Goal: Contribute content: Contribute content

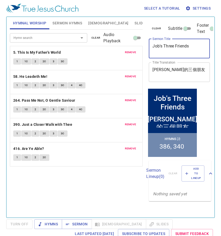
drag, startPoint x: 194, startPoint y: 47, endPoint x: 135, endPoint y: 52, distance: 58.6
click at [135, 52] on div "Hymnal Worship Sermon Hymns Bible Slides Hymn search Hymn search clear Audio Pl…" at bounding box center [110, 115] width 205 height 201
paste textarea "Don't Be Like A Child"
type textarea "Don't Be Like A Child"
click at [176, 75] on textarea "約伯的三個朋友" at bounding box center [179, 72] width 54 height 10
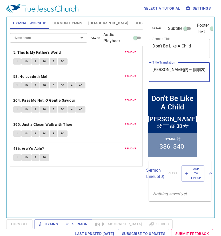
click at [176, 75] on textarea "約伯的三個朋友" at bounding box center [179, 72] width 54 height 10
paste textarea "不要像小孩"
type textarea "不要像小孩"
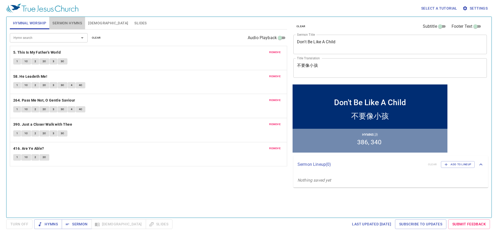
click at [68, 19] on button "Sermon Hymns" at bounding box center [67, 23] width 36 height 12
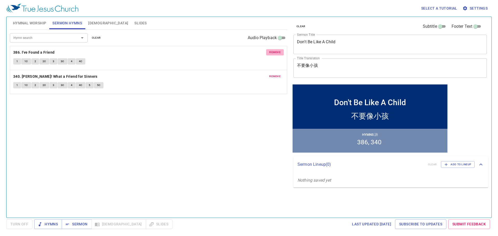
click at [274, 53] on span "remove" at bounding box center [274, 52] width 11 height 5
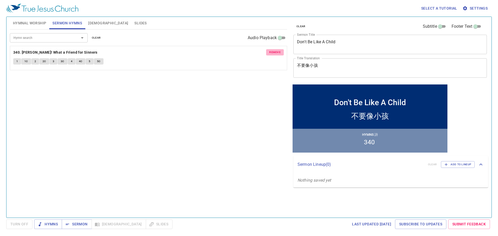
click at [274, 53] on span "remove" at bounding box center [274, 52] width 11 height 5
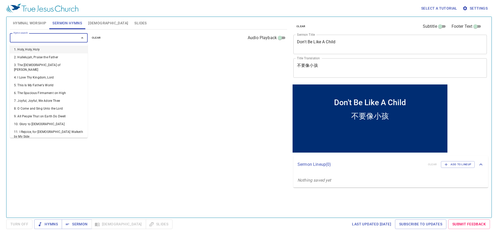
click at [48, 38] on input "Hymn search" at bounding box center [40, 38] width 59 height 6
type input "315"
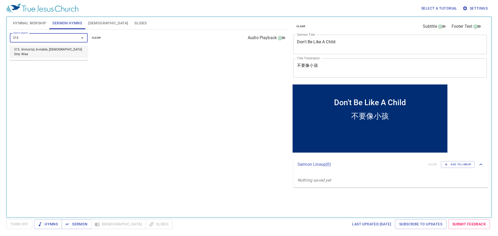
click at [54, 52] on li "315. Immortal, Invisible, God Only Wise" at bounding box center [49, 52] width 78 height 12
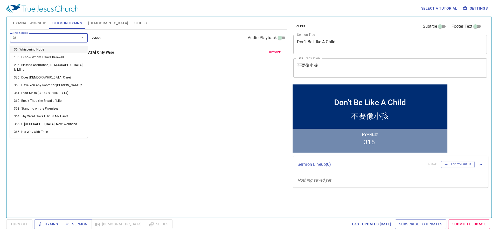
type input "364"
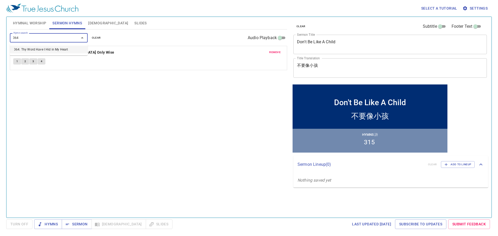
click at [70, 50] on li "364. Thy Word Have I Hid in My Heart" at bounding box center [49, 50] width 78 height 8
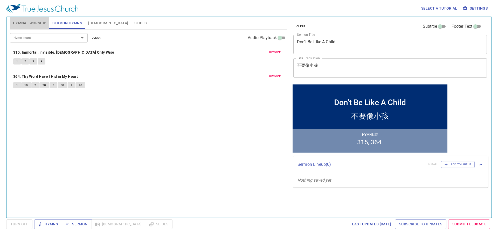
click at [44, 22] on span "Hymnal Worship" at bounding box center [29, 23] width 33 height 6
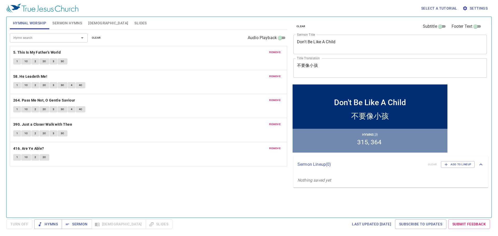
click at [48, 38] on input "Hymn search" at bounding box center [40, 38] width 59 height 6
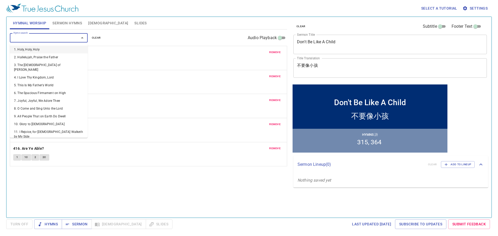
click at [278, 52] on span "remove" at bounding box center [274, 52] width 11 height 5
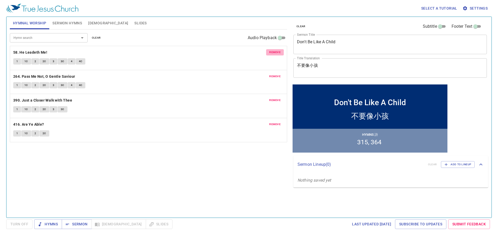
click at [278, 52] on span "remove" at bounding box center [274, 52] width 11 height 5
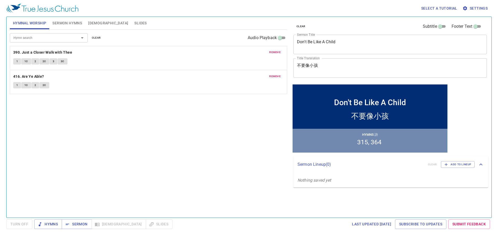
click at [278, 52] on span "remove" at bounding box center [274, 52] width 11 height 5
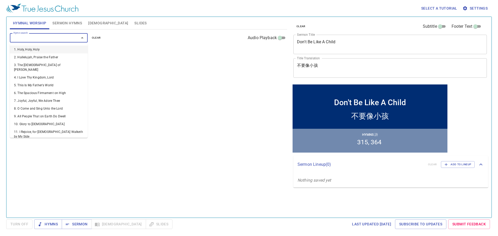
click at [20, 38] on input "Hymn search" at bounding box center [40, 38] width 59 height 6
paste input "325, 277, 232, 109, 228"
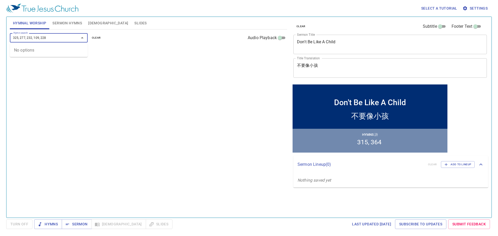
drag, startPoint x: 51, startPoint y: 39, endPoint x: 0, endPoint y: 26, distance: 52.3
click at [0, 26] on div "Select a tutorial Settings Hymnal Worship Sermon Hymns Bible Slides Hymn search…" at bounding box center [249, 118] width 498 height 236
type input "325, 277, 232, 109, 228"
click at [23, 40] on input "Hymn search" at bounding box center [40, 38] width 59 height 6
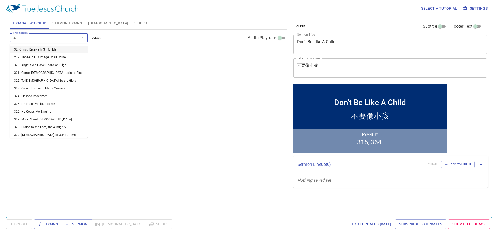
type input "325"
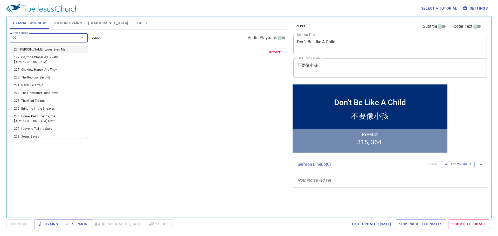
type input "277"
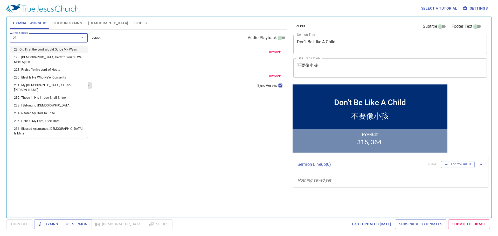
type input "232"
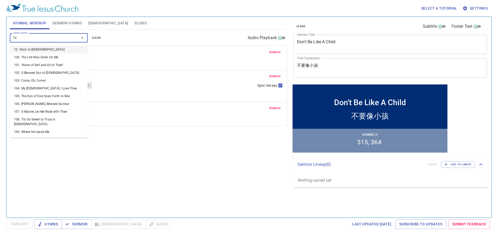
type input "109"
type input "228"
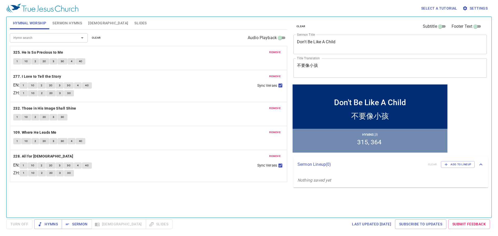
click at [64, 16] on div "Select a tutorial Settings" at bounding box center [247, 8] width 483 height 17
click at [66, 17] on button "Sermon Hymns" at bounding box center [67, 23] width 36 height 12
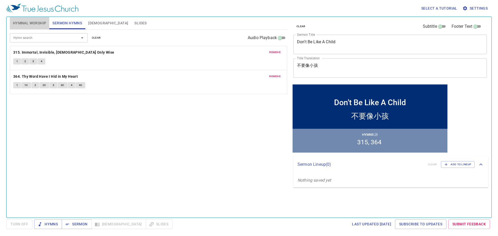
click at [32, 23] on span "Hymnal Worship" at bounding box center [29, 23] width 33 height 6
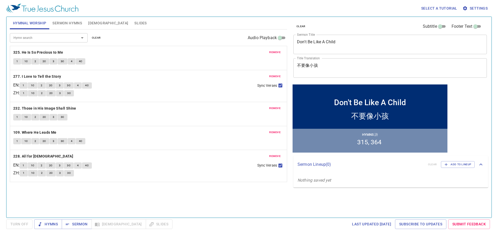
click at [258, 60] on div "1 1C 2 2C 3 3C 4 4C" at bounding box center [148, 62] width 271 height 8
click at [54, 227] on span "Hymns" at bounding box center [47, 224] width 19 height 6
click at [73, 227] on span "Sermon" at bounding box center [77, 224] width 22 height 6
click at [78, 50] on p "325. He Is So Precious to Me" at bounding box center [148, 52] width 271 height 6
click at [65, 52] on p "325. He Is So Precious to Me" at bounding box center [148, 52] width 271 height 6
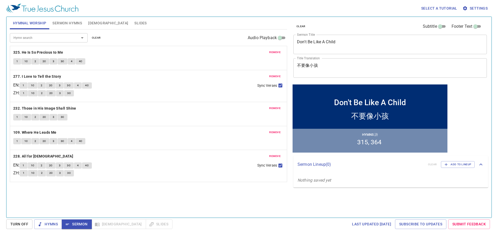
click at [58, 47] on div "remove 325. He Is So Precious to Me 1 1C 2 2C 3 3C 4 4C" at bounding box center [148, 58] width 277 height 24
click at [58, 50] on b "325. He Is So Precious to Me" at bounding box center [38, 52] width 50 height 6
click at [350, 98] on div "Don't Be Like A Child" at bounding box center [370, 102] width 72 height 9
click at [71, 225] on span "Sermon" at bounding box center [77, 224] width 22 height 6
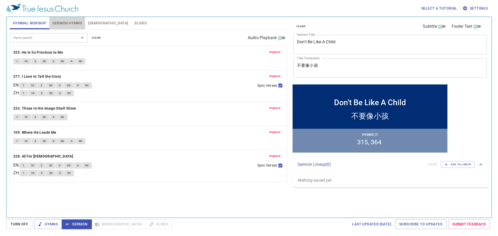
click at [73, 25] on span "Sermon Hymns" at bounding box center [67, 23] width 30 height 6
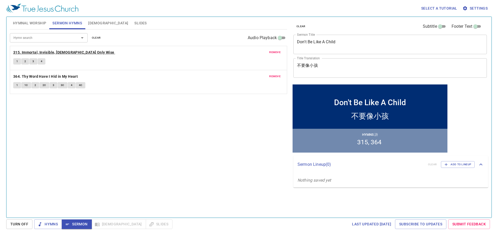
click at [38, 53] on b "315. Immortal, Invisible, God Only Wise" at bounding box center [63, 52] width 101 height 6
click at [17, 61] on span "1" at bounding box center [17, 61] width 2 height 5
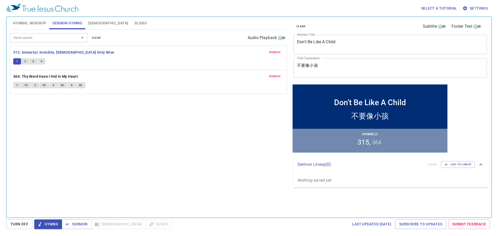
click at [95, 20] on span "[DEMOGRAPHIC_DATA]" at bounding box center [108, 23] width 40 height 6
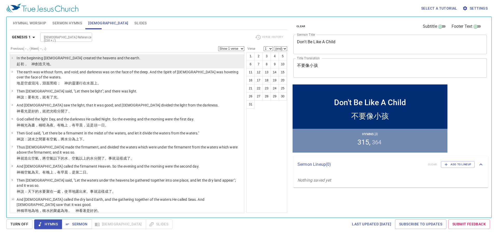
click at [51, 57] on p "In the beginning [DEMOGRAPHIC_DATA] created the heavens and the earth." at bounding box center [79, 58] width 124 height 5
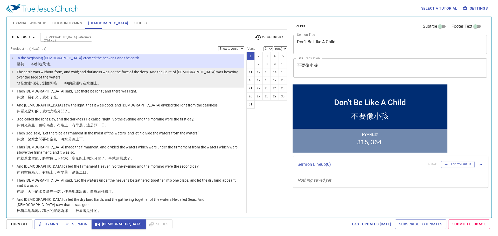
click at [54, 78] on p "The earth was without form, and void; and darkness was on the face of the deep.…" at bounding box center [130, 75] width 226 height 10
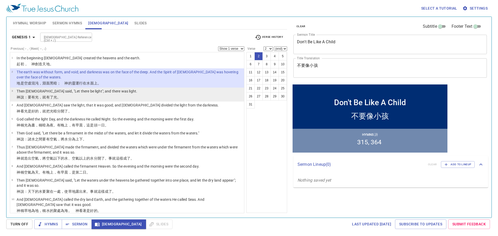
click at [54, 95] on p "神 說 ：要有 光 ，就有了光 。" at bounding box center [77, 97] width 121 height 5
select select "3"
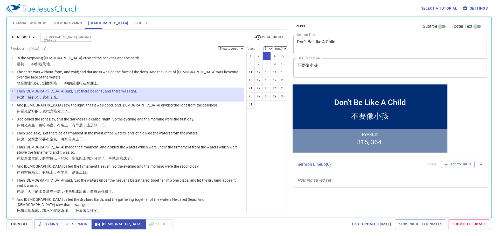
click at [44, 18] on button "Hymnal Worship" at bounding box center [30, 23] width 40 height 12
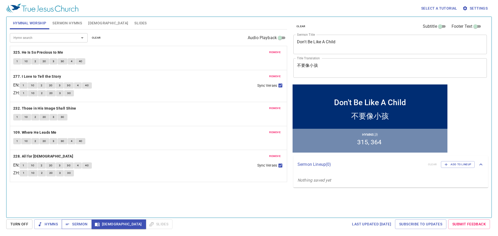
click at [79, 227] on span "Sermon" at bounding box center [77, 224] width 22 height 6
click at [94, 24] on span "[DEMOGRAPHIC_DATA]" at bounding box center [108, 23] width 40 height 6
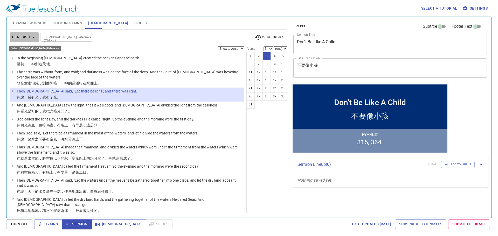
click at [32, 39] on icon "button" at bounding box center [34, 37] width 6 height 6
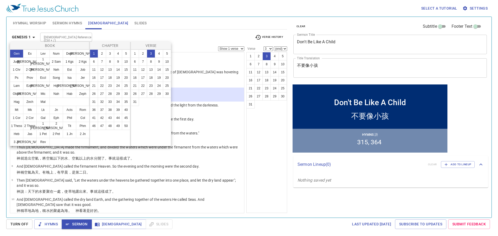
click at [35, 23] on div at bounding box center [249, 118] width 498 height 236
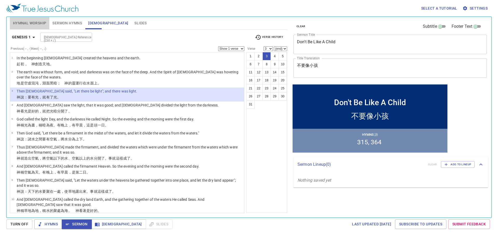
click at [47, 25] on button "Hymnal Worship" at bounding box center [30, 23] width 40 height 12
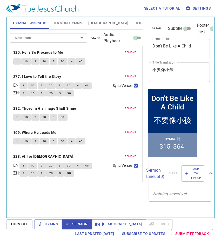
click at [23, 224] on span "Turn Off" at bounding box center [19, 224] width 18 height 6
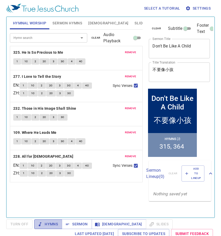
click at [58, 223] on button "Hymns" at bounding box center [48, 224] width 28 height 10
click at [83, 224] on span "Sermon" at bounding box center [77, 224] width 22 height 6
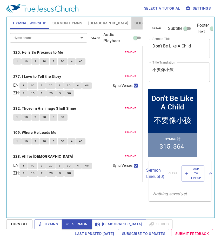
click at [134, 23] on span "Slides" at bounding box center [140, 23] width 12 height 6
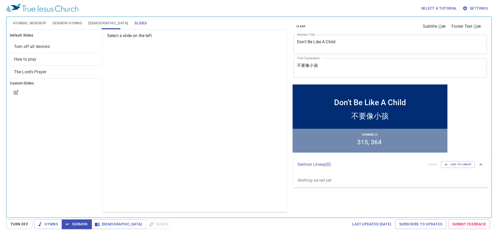
click at [385, 46] on textarea "Don't Be Like A Child" at bounding box center [390, 44] width 186 height 10
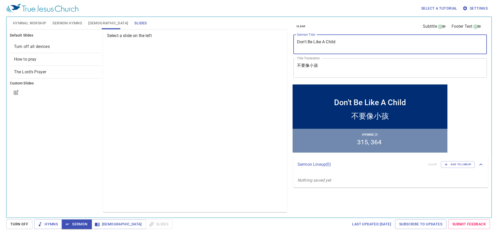
click at [385, 45] on textarea "Don't Be Like A Child" at bounding box center [390, 44] width 186 height 10
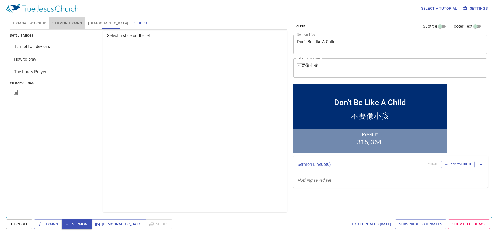
click at [67, 21] on span "Sermon Hymns" at bounding box center [67, 23] width 30 height 6
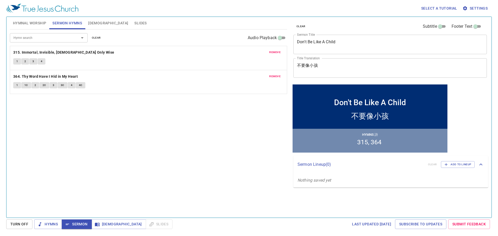
click at [38, 24] on span "Hymnal Worship" at bounding box center [29, 23] width 33 height 6
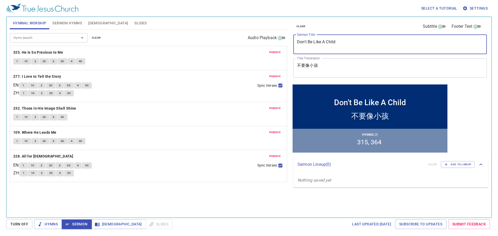
click at [347, 44] on textarea "Don't Be Like A Child" at bounding box center [390, 44] width 186 height 10
paste textarea "Change And Become As"
type textarea "Change And Become As A Child"
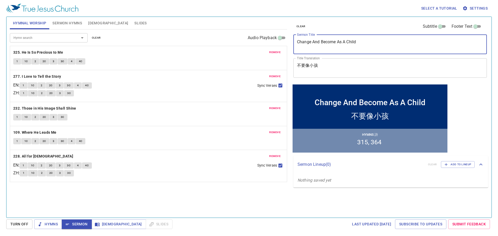
click at [322, 68] on textarea "不要像小孩" at bounding box center [390, 68] width 186 height 10
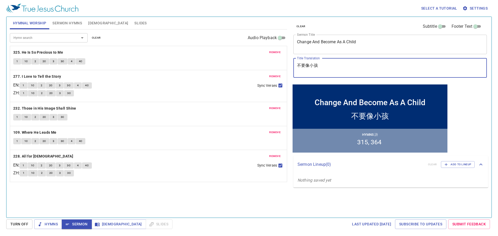
click at [322, 68] on textarea "不要像小孩" at bounding box center [390, 68] width 186 height 10
paste textarea "回轉"
type textarea "回轉像小孩"
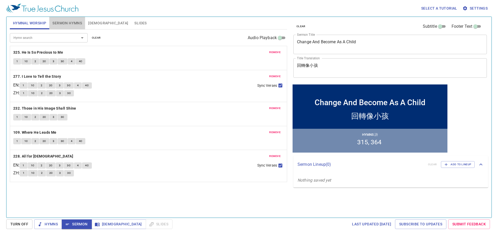
click at [69, 26] on span "Sermon Hymns" at bounding box center [67, 23] width 30 height 6
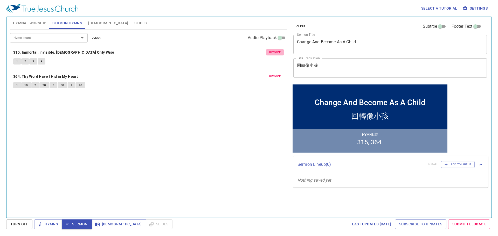
click at [273, 52] on span "remove" at bounding box center [274, 52] width 11 height 5
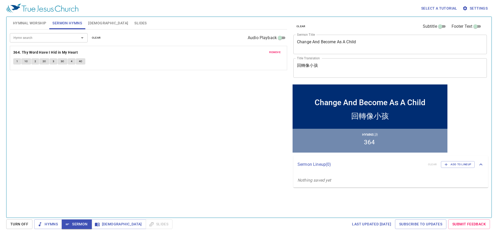
click at [273, 52] on span "remove" at bounding box center [274, 52] width 11 height 5
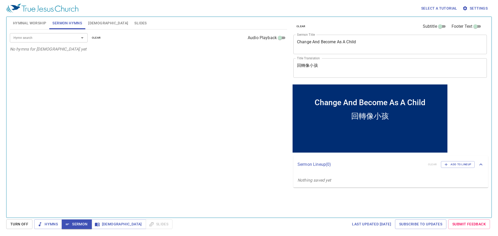
click at [68, 38] on input "Hymn search" at bounding box center [40, 38] width 59 height 6
click at [39, 21] on span "Hymnal Worship" at bounding box center [29, 23] width 33 height 6
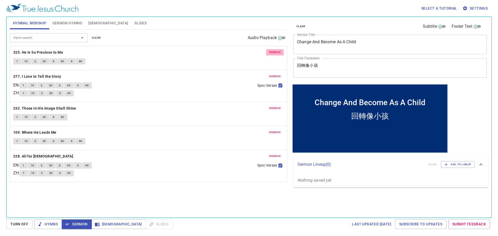
click at [276, 51] on span "remove" at bounding box center [274, 52] width 11 height 5
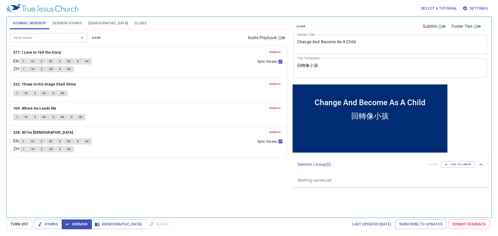
click at [276, 51] on span "remove" at bounding box center [274, 52] width 11 height 5
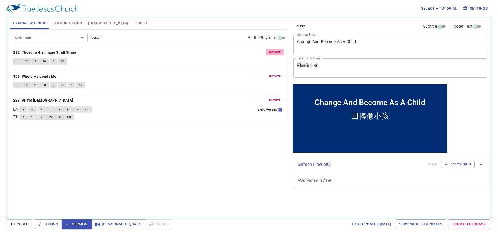
click at [276, 51] on span "remove" at bounding box center [274, 52] width 11 height 5
click at [276, 74] on span "remove" at bounding box center [274, 76] width 11 height 5
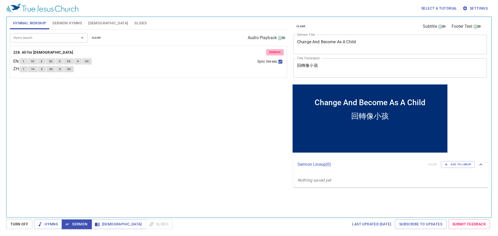
click at [276, 51] on span "remove" at bounding box center [274, 52] width 11 height 5
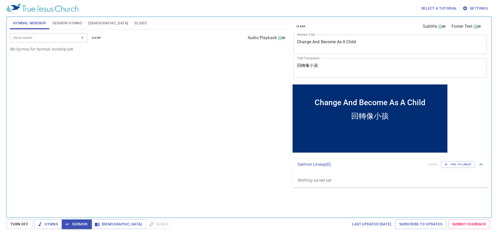
click at [254, 65] on div "Hymn search Hymn search clear Audio Playback No hymns for hymnal worship yet" at bounding box center [148, 122] width 277 height 184
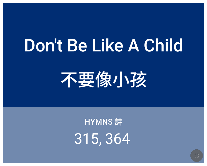
click at [197, 152] on icon "button" at bounding box center [197, 155] width 6 height 6
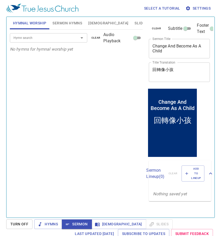
click at [51, 39] on input "Hymn search" at bounding box center [40, 38] width 59 height 6
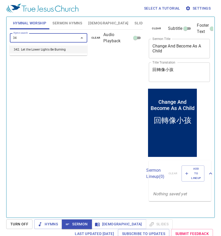
type input "341"
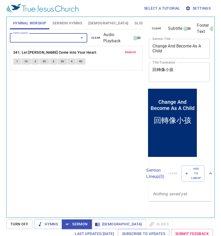
type input "5"
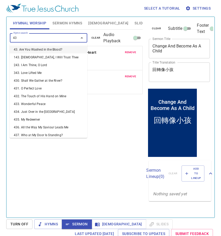
type input "438"
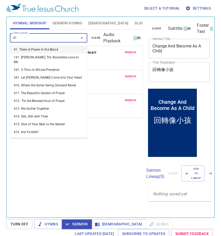
type input "4"
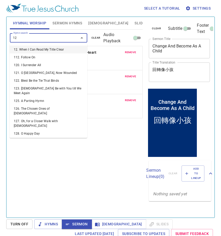
type input "126"
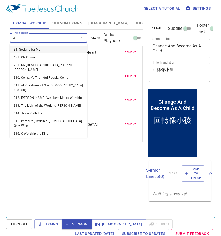
type input "318"
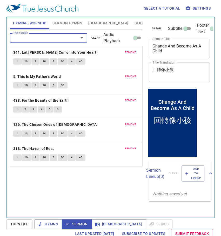
click at [24, 55] on b "341. Let Jesus Come into Your Heart" at bounding box center [54, 52] width 83 height 6
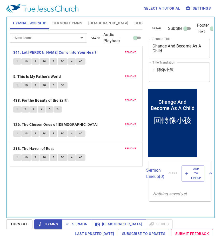
click at [75, 22] on span "Sermon Hymns" at bounding box center [67, 23] width 30 height 6
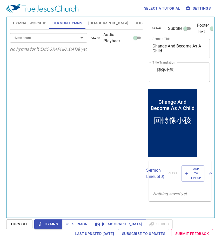
click at [48, 41] on input "Hymn search" at bounding box center [40, 38] width 59 height 6
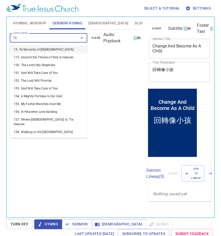
type input "155"
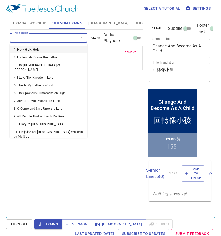
click at [48, 41] on input "Hymn search" at bounding box center [40, 38] width 59 height 6
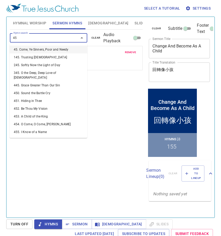
type input "453"
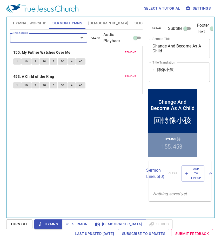
click at [36, 25] on span "Hymnal Worship" at bounding box center [29, 23] width 33 height 6
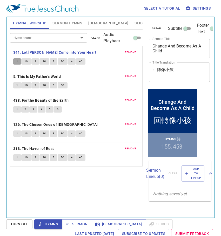
click at [19, 62] on button "1" at bounding box center [17, 61] width 8 height 6
click at [27, 63] on span "1C" at bounding box center [26, 61] width 4 height 5
click at [36, 64] on button "2" at bounding box center [35, 61] width 8 height 6
click at [43, 61] on span "2C" at bounding box center [45, 61] width 4 height 5
click at [53, 63] on span "3" at bounding box center [54, 61] width 2 height 5
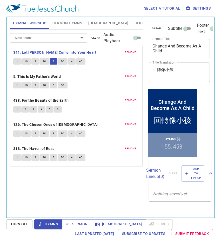
click at [61, 62] on span "3C" at bounding box center [63, 61] width 4 height 5
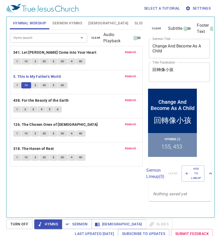
click at [34, 83] on span "2" at bounding box center [35, 85] width 2 height 5
click at [78, 175] on div "Hymn search Hymn search clear Audio Playback remove 341. Let Jesus Come into Yo…" at bounding box center [76, 122] width 133 height 184
click at [19, 101] on b "438. For the Beauty of the Earth" at bounding box center [41, 100] width 56 height 6
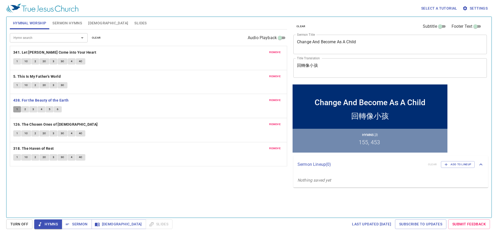
click at [17, 112] on button "1" at bounding box center [17, 109] width 8 height 6
click at [344, 39] on div "Change And Become As A Child x Sermon Title" at bounding box center [389, 44] width 193 height 19
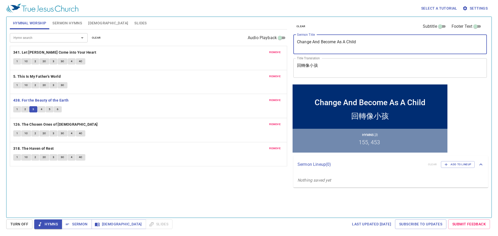
click at [344, 39] on div "Change And Become As A Child x Sermon Title" at bounding box center [389, 44] width 193 height 19
click at [344, 42] on textarea "Change And Become As A Child" at bounding box center [390, 44] width 186 height 10
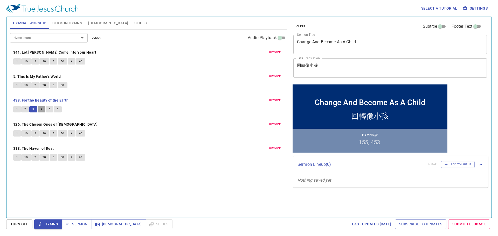
click at [41, 109] on span "4" at bounding box center [42, 109] width 2 height 5
click at [50, 108] on span "5" at bounding box center [50, 109] width 2 height 5
click at [58, 105] on div "remove 438. For the Beauty of the Earth 1 2 3 4 5 6" at bounding box center [148, 106] width 277 height 24
click at [57, 107] on span "6" at bounding box center [58, 109] width 2 height 5
click at [16, 133] on span "1" at bounding box center [17, 133] width 2 height 5
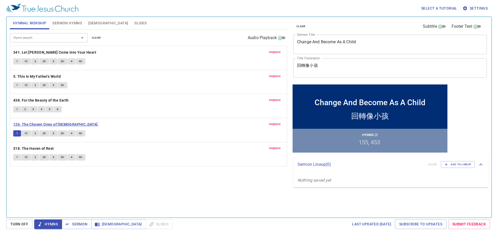
click at [27, 125] on b "126. The Chosen Ones of God" at bounding box center [55, 124] width 85 height 6
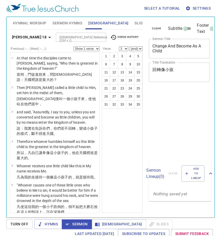
select select "3"
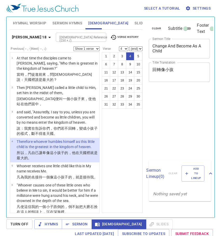
select select "4"
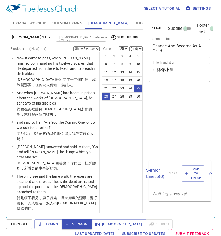
select select "2"
select select "25"
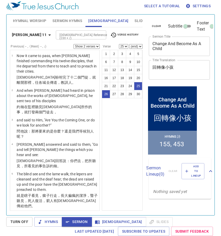
scroll to position [652, 0]
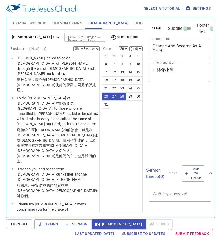
select select "3"
select select "26"
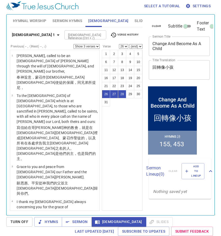
scroll to position [676, 0]
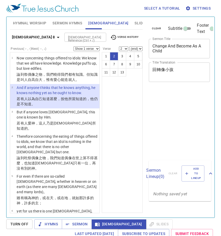
select select "2"
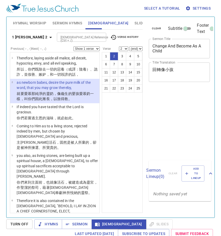
select select "2"
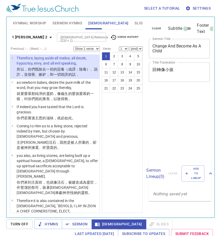
scroll to position [2, 0]
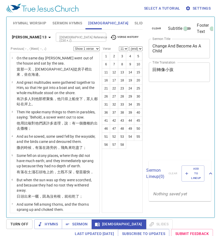
select select "11"
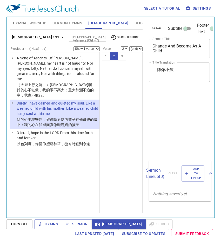
select select "2"
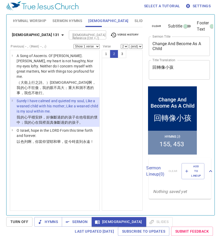
scroll to position [2, 0]
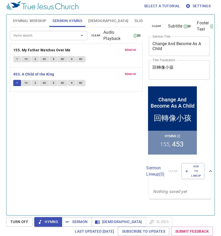
scroll to position [2, 0]
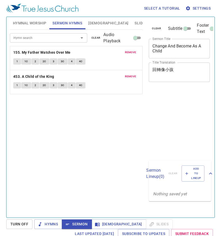
scroll to position [2, 0]
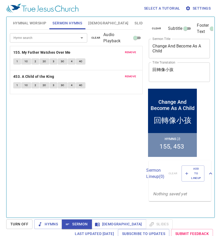
click at [163, 44] on textarea "Change And Become As A Child" at bounding box center [179, 49] width 54 height 10
click at [163, 47] on textarea "Change And Become As A Child" at bounding box center [179, 49] width 54 height 10
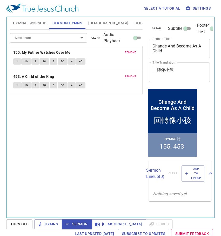
click at [152, 51] on div "Change And Become As A Child x Sermon Title" at bounding box center [179, 48] width 61 height 19
click at [158, 49] on textarea "Change And Become As A Child" at bounding box center [179, 49] width 54 height 10
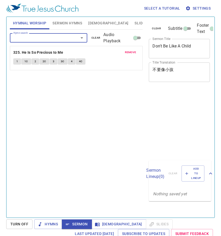
scroll to position [2, 0]
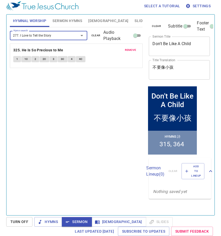
click at [54, 40] on div "277. I Love to Tell the Story Hymn search" at bounding box center [48, 35] width 77 height 9
type input "277. I Love to Tell the Story277"
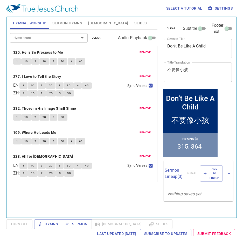
click at [141, 53] on span "remove" at bounding box center [145, 52] width 11 height 5
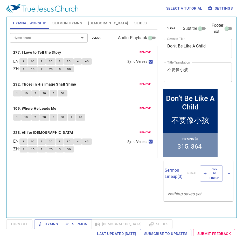
click at [141, 53] on span "remove" at bounding box center [145, 52] width 11 height 5
click at [141, 82] on span "remove" at bounding box center [145, 84] width 11 height 5
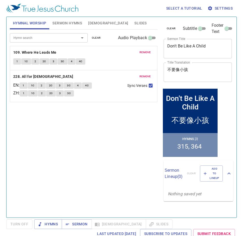
click at [141, 53] on span "remove" at bounding box center [145, 52] width 11 height 5
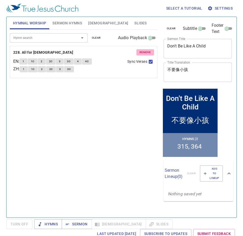
click at [141, 53] on span "remove" at bounding box center [145, 52] width 11 height 5
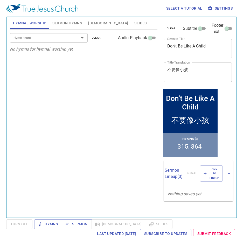
click at [141, 53] on div "Hymn search Hymn search clear Audio Playback No hymns for hymnal worship yet" at bounding box center [84, 122] width 148 height 184
click at [69, 37] on input "Hymn search" at bounding box center [40, 38] width 59 height 6
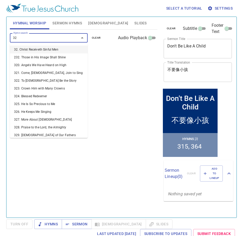
type input "325"
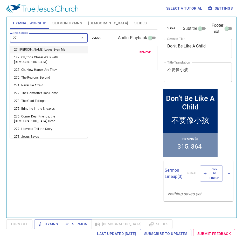
type input "277"
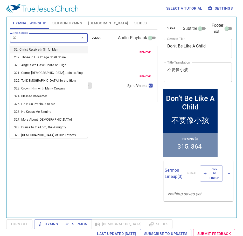
type input "3"
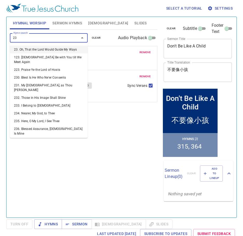
type input "232"
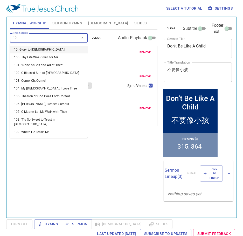
type input "109"
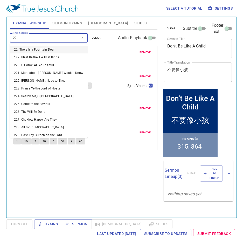
type input "228"
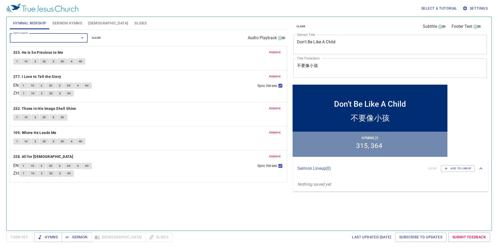
click at [122, 212] on div "Hymn search Hymn search clear Audio Playback remove 325. He Is So Precious to M…" at bounding box center [148, 128] width 277 height 196
